Goal: Task Accomplishment & Management: Use online tool/utility

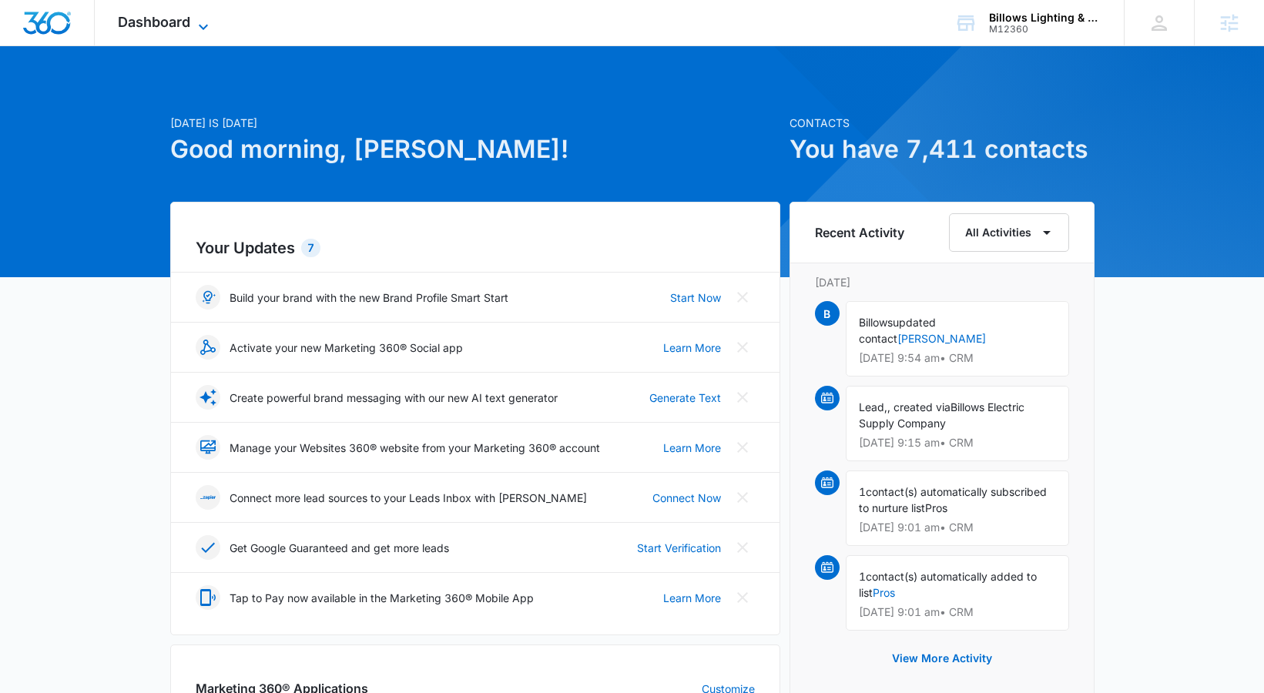
click at [200, 18] on icon at bounding box center [203, 27] width 18 height 18
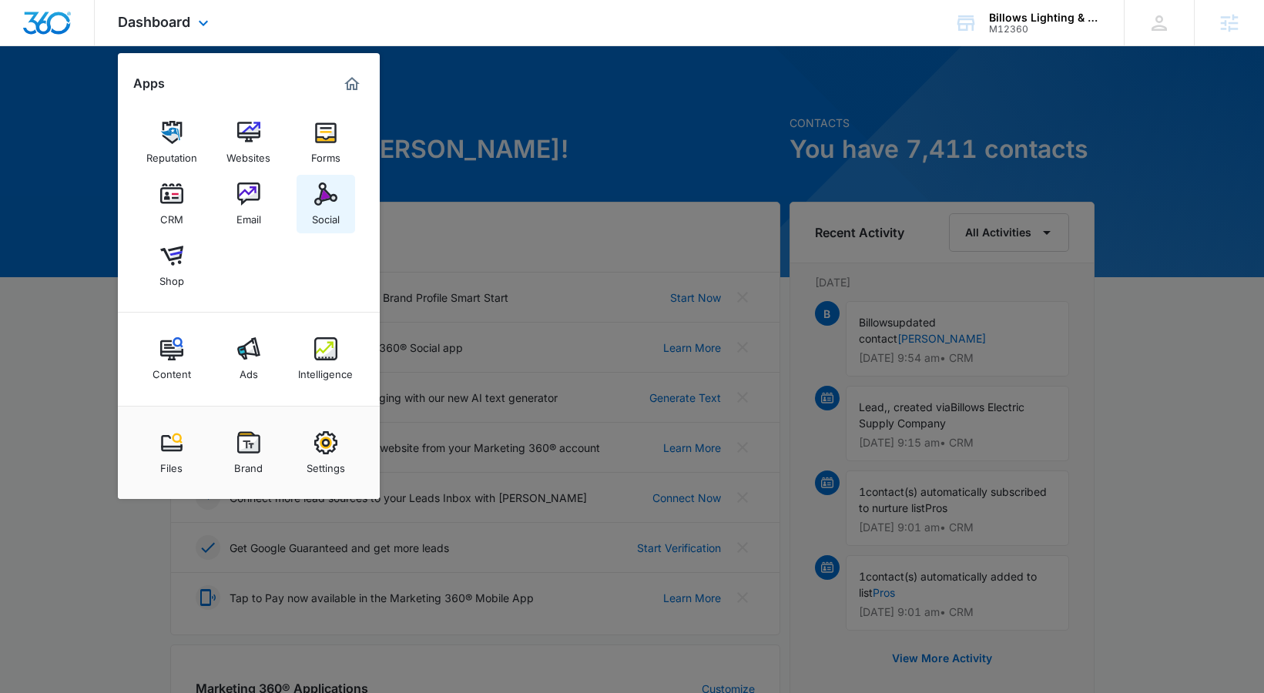
click at [337, 218] on div "Social" at bounding box center [326, 216] width 28 height 20
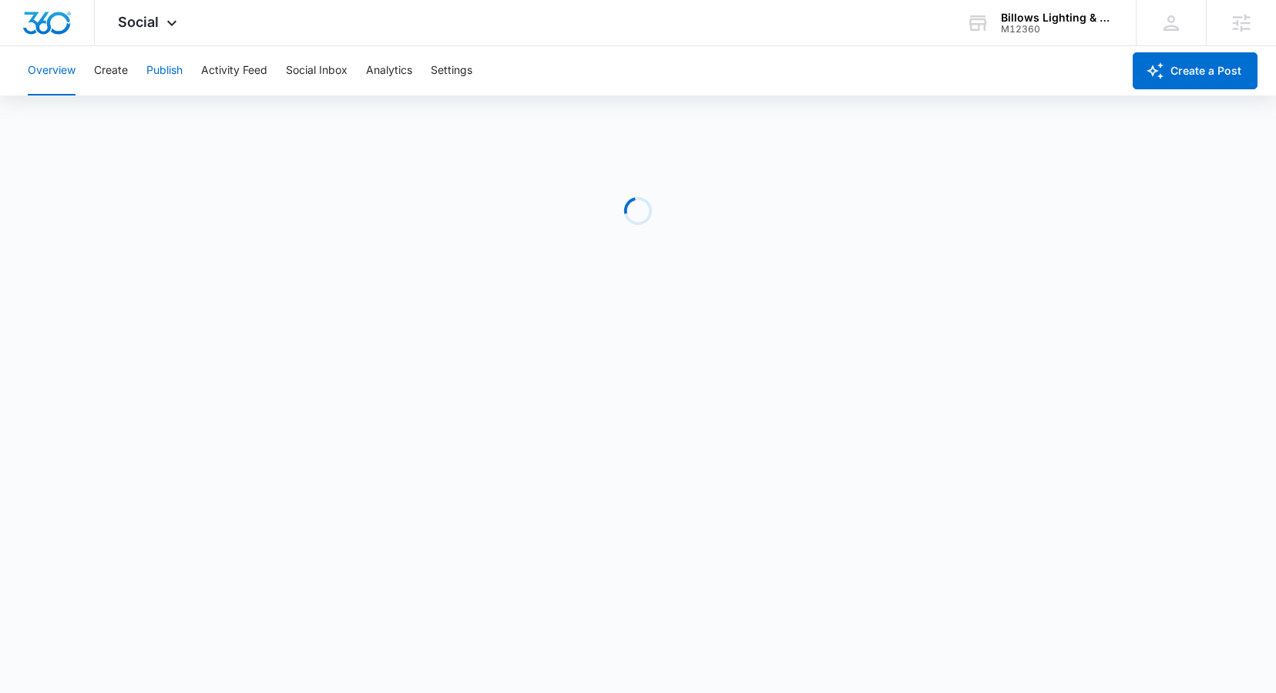
click at [171, 75] on button "Publish" at bounding box center [164, 70] width 36 height 49
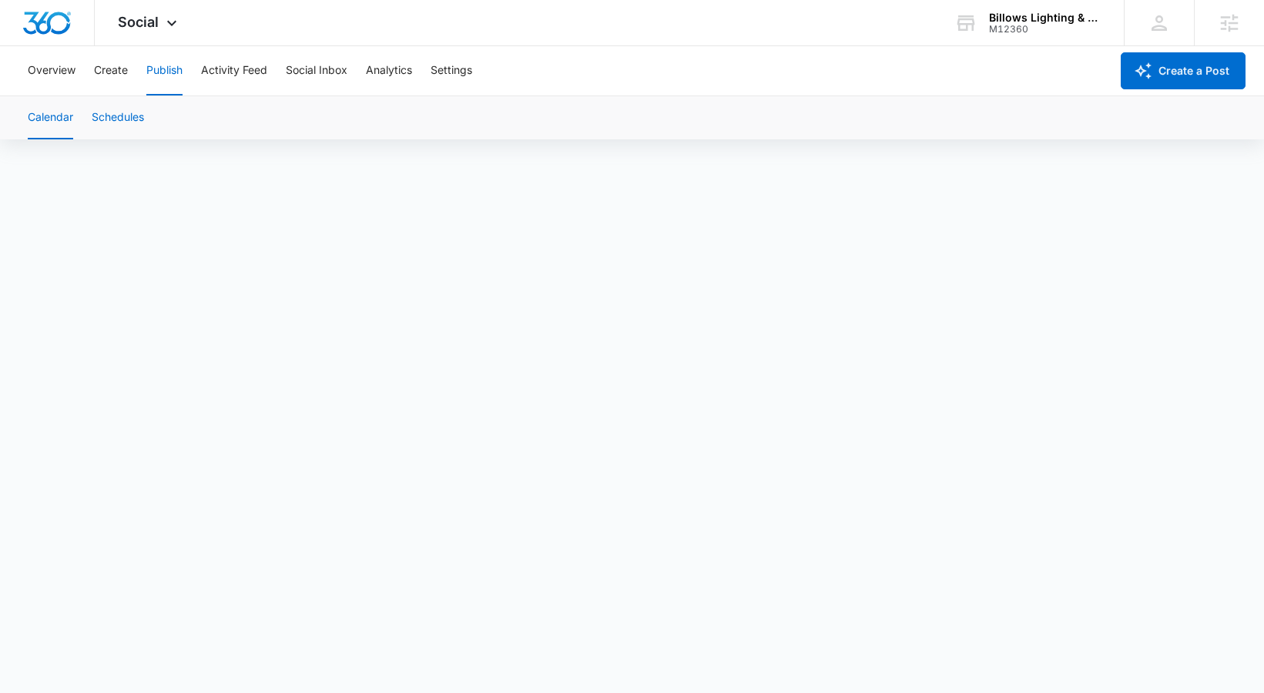
click at [114, 124] on button "Schedules" at bounding box center [118, 117] width 52 height 43
click at [60, 106] on button "Calendar" at bounding box center [50, 117] width 45 height 43
click at [102, 121] on button "Schedules" at bounding box center [118, 117] width 52 height 43
click at [60, 122] on button "Calendar" at bounding box center [50, 117] width 45 height 43
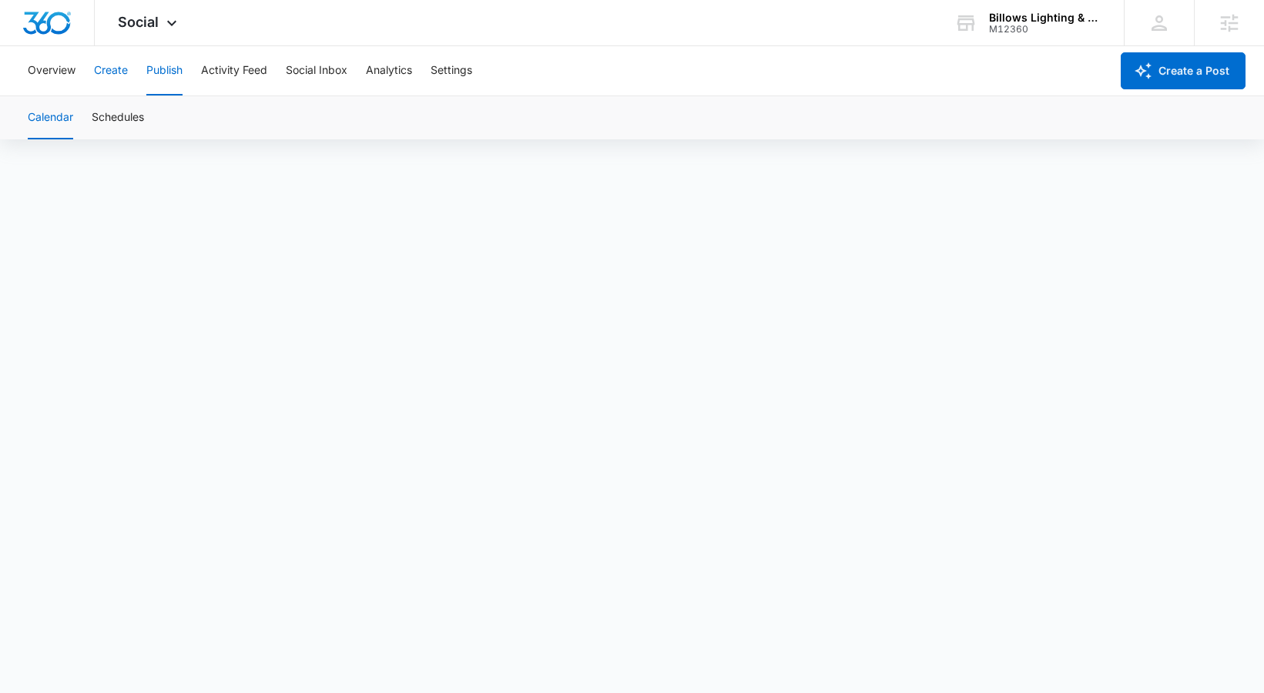
click at [102, 74] on button "Create" at bounding box center [111, 70] width 34 height 49
click at [131, 116] on button "Approvals" at bounding box center [151, 117] width 52 height 43
